Goal: Information Seeking & Learning: Learn about a topic

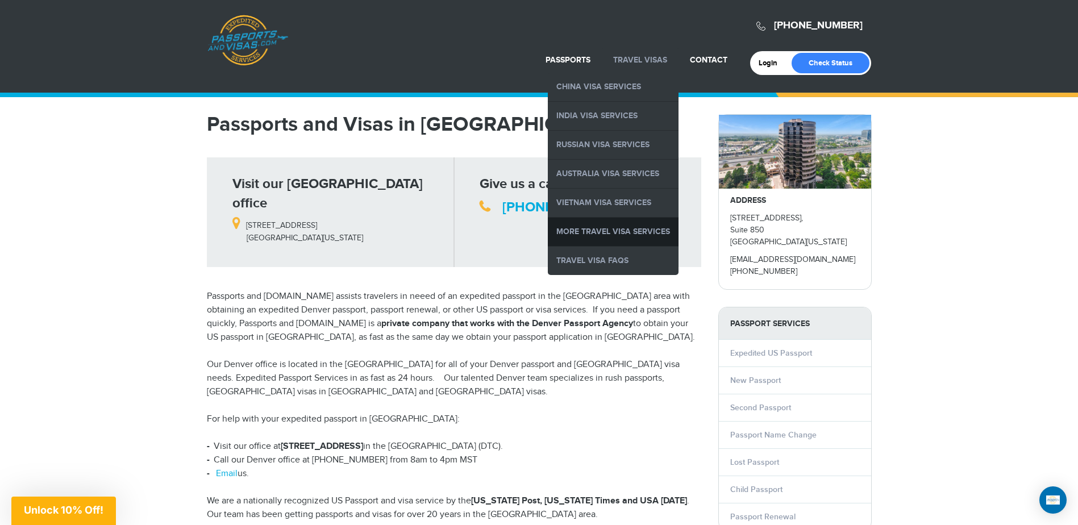
click at [609, 231] on link "More Travel Visa Services" at bounding box center [613, 232] width 131 height 28
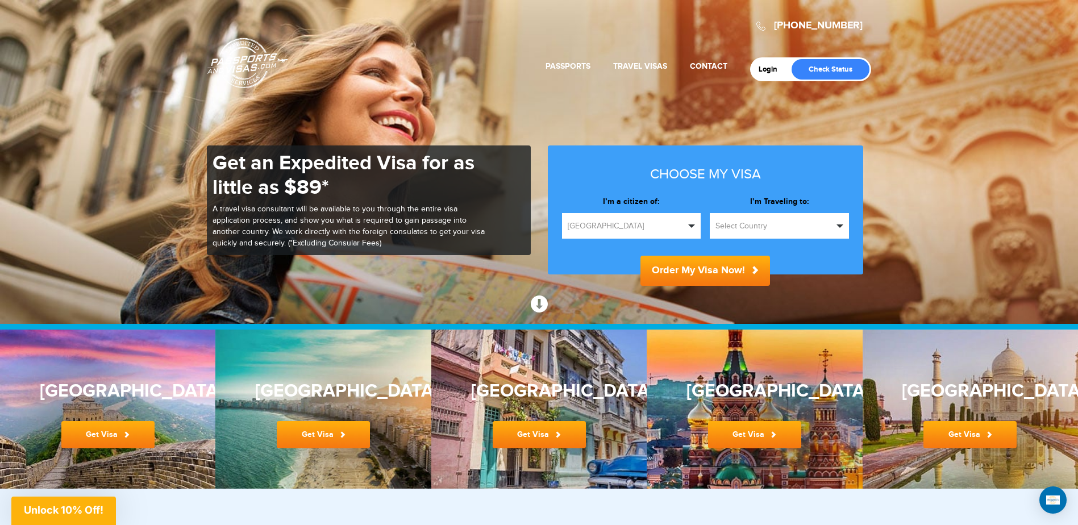
click at [841, 226] on span "button" at bounding box center [840, 226] width 7 height 3
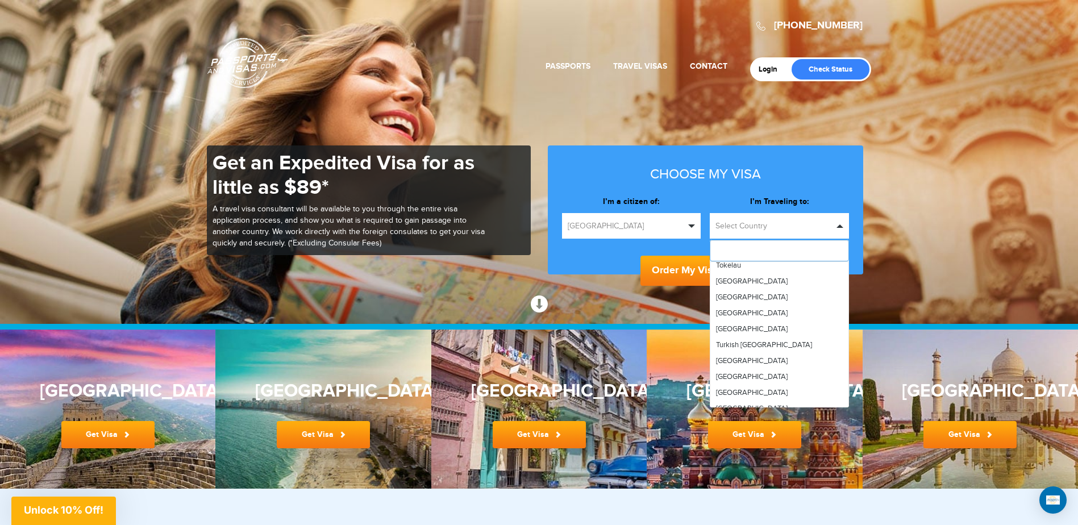
scroll to position [3752, 0]
click at [765, 354] on span "United Kingdom" at bounding box center [752, 358] width 72 height 9
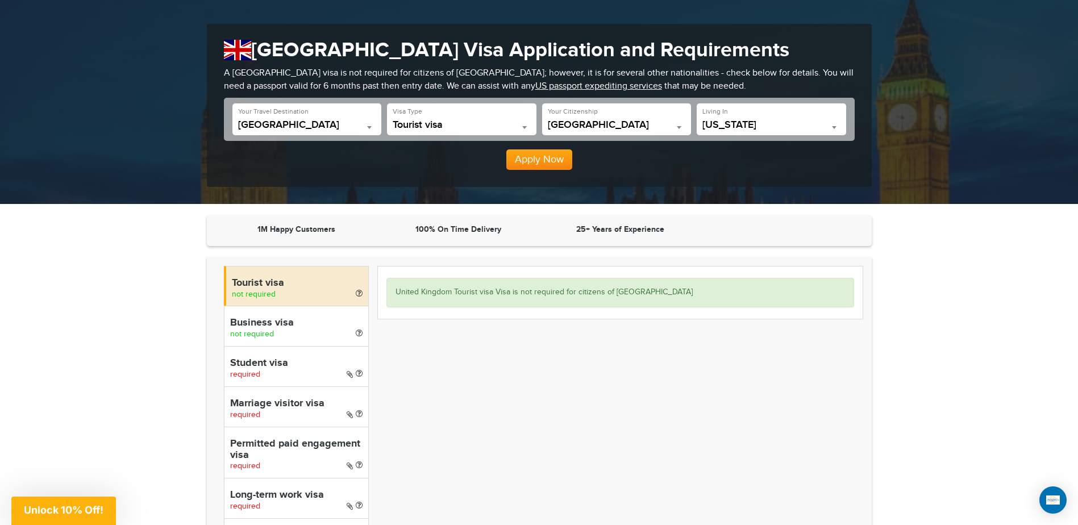
scroll to position [114, 0]
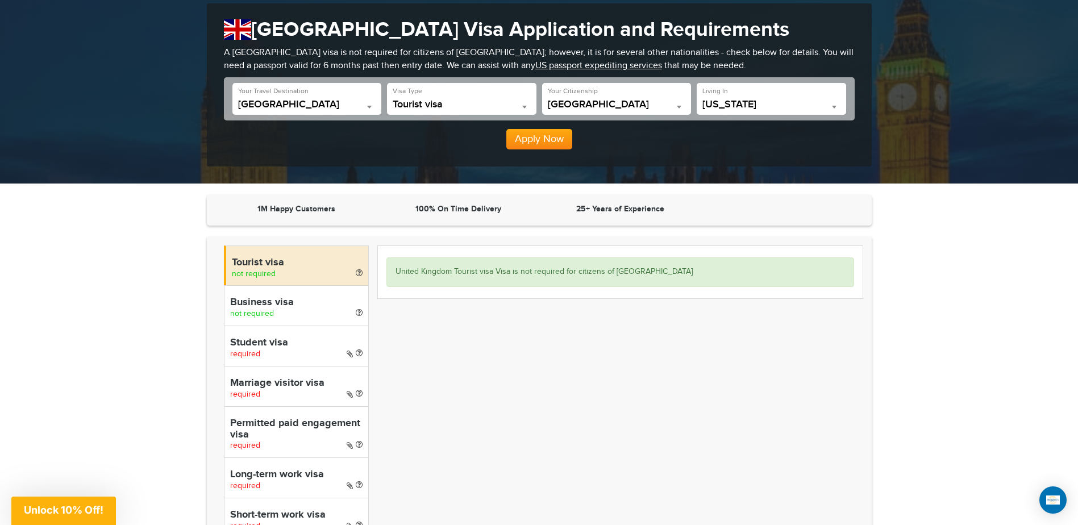
click at [256, 343] on h4 "Student visa" at bounding box center [296, 343] width 132 height 11
select select "*****"
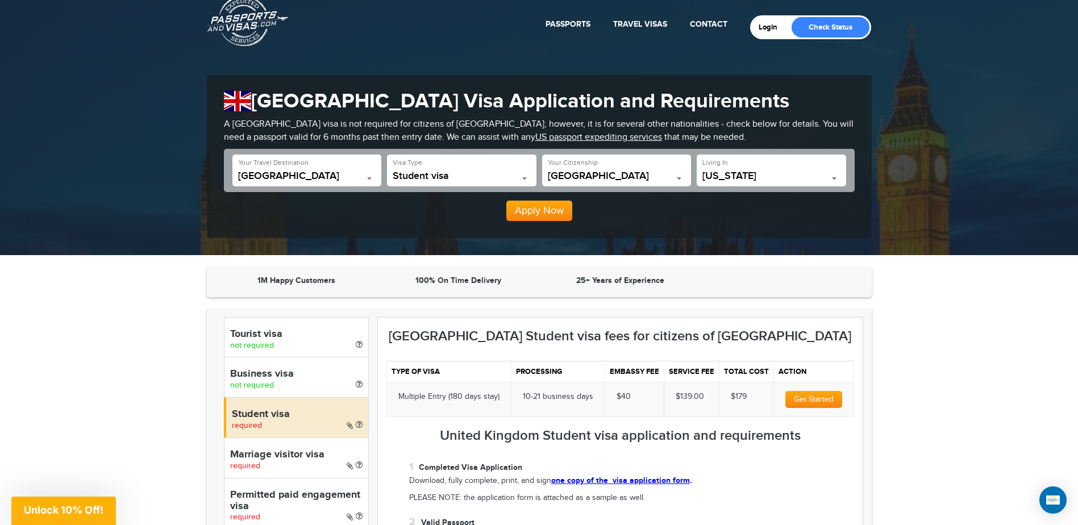
scroll to position [0, 0]
